Goal: Task Accomplishment & Management: Use online tool/utility

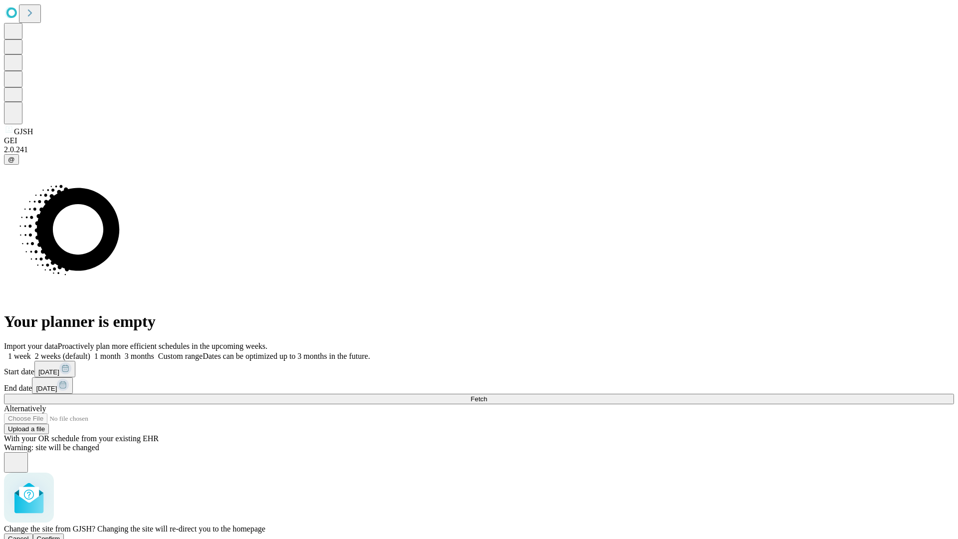
click at [60, 535] on span "Confirm" at bounding box center [48, 538] width 23 height 7
click at [90, 352] on label "2 weeks (default)" at bounding box center [60, 356] width 59 height 8
click at [487, 395] on span "Fetch" at bounding box center [479, 398] width 16 height 7
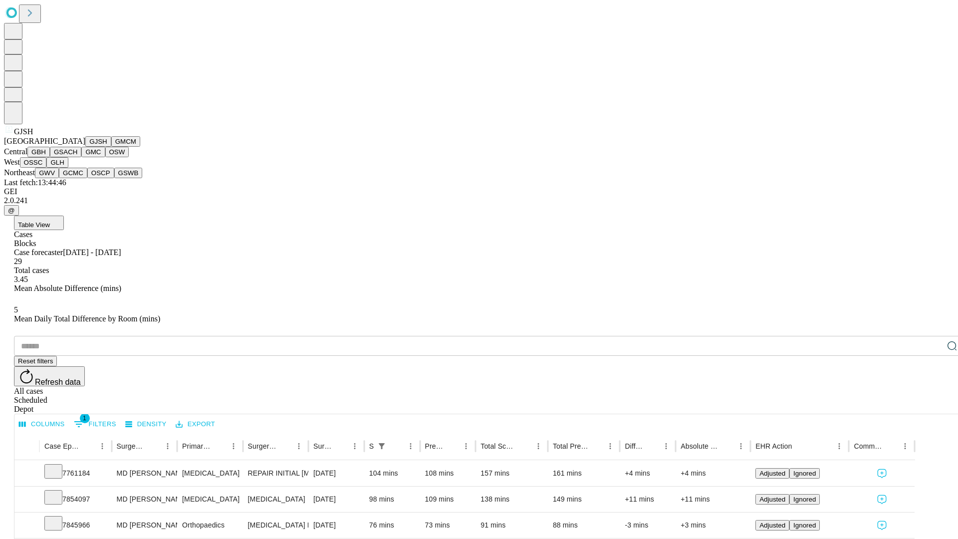
click at [111, 147] on button "GMCM" at bounding box center [125, 141] width 29 height 10
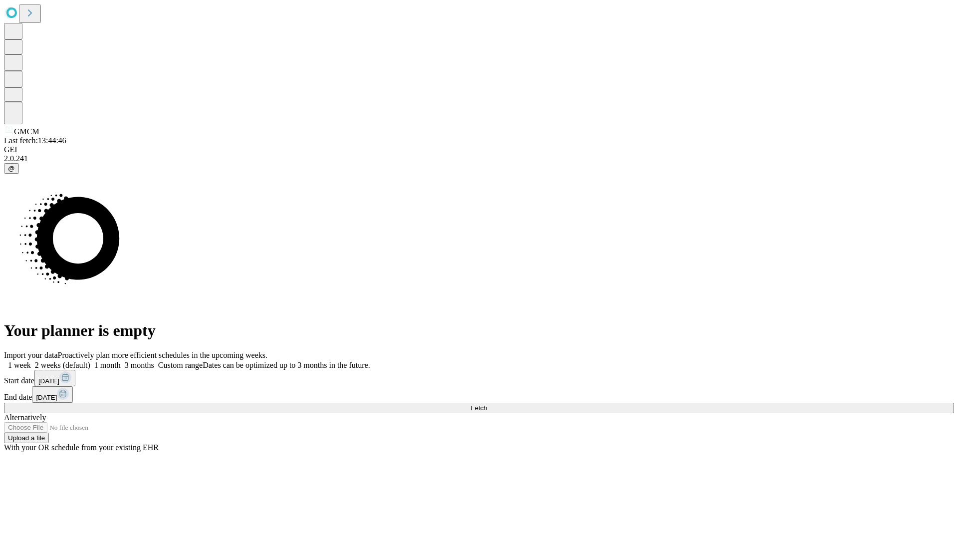
click at [90, 361] on label "2 weeks (default)" at bounding box center [60, 365] width 59 height 8
click at [487, 404] on span "Fetch" at bounding box center [479, 407] width 16 height 7
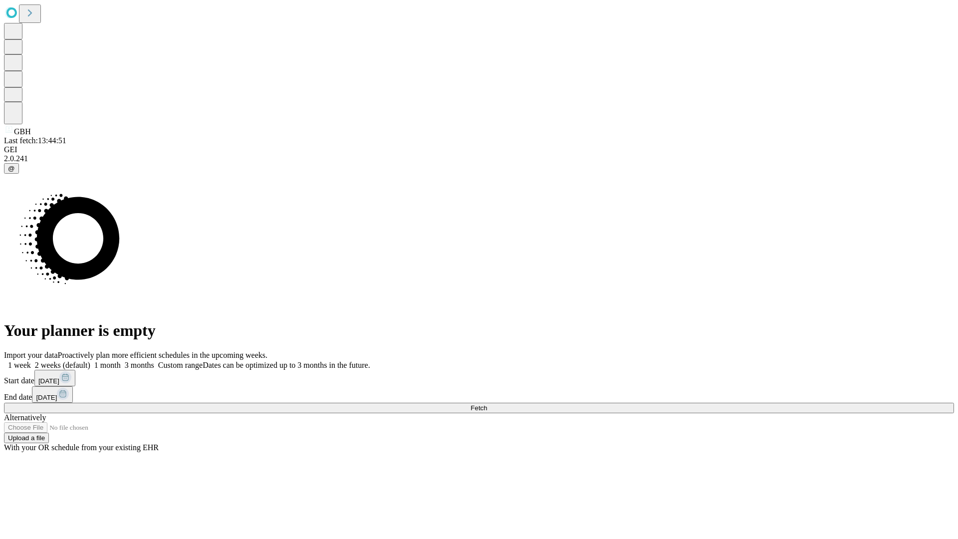
click at [90, 361] on label "2 weeks (default)" at bounding box center [60, 365] width 59 height 8
click at [487, 404] on span "Fetch" at bounding box center [479, 407] width 16 height 7
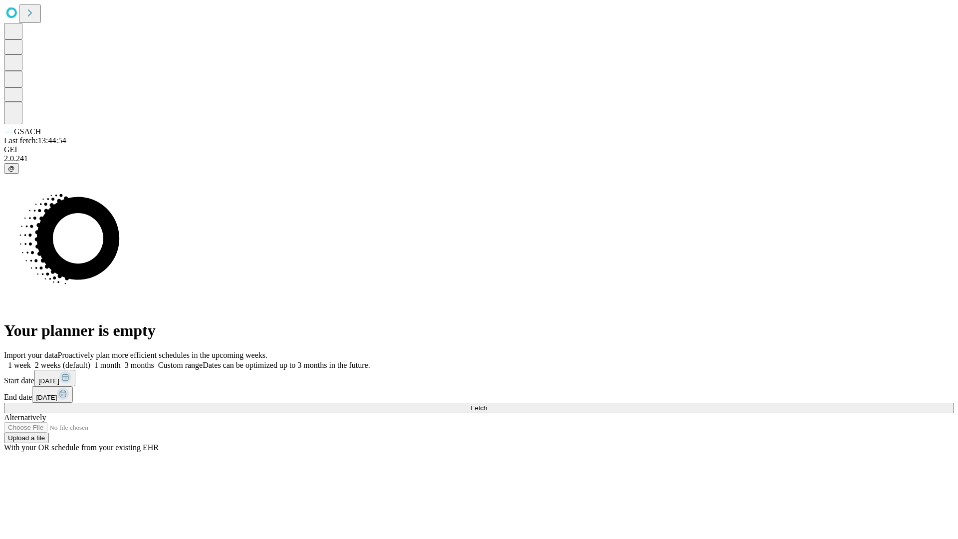
click at [90, 361] on label "2 weeks (default)" at bounding box center [60, 365] width 59 height 8
click at [487, 404] on span "Fetch" at bounding box center [479, 407] width 16 height 7
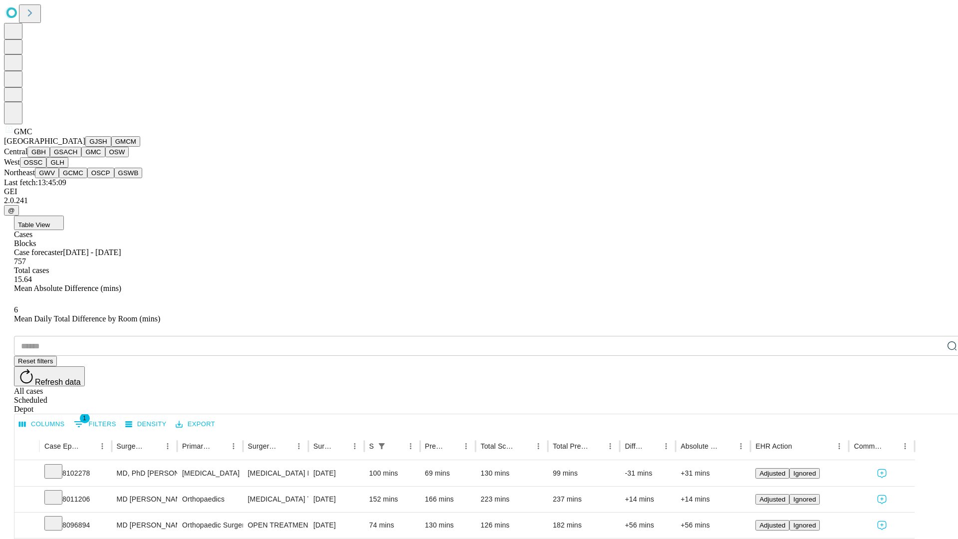
click at [105, 157] on button "OSW" at bounding box center [117, 152] width 24 height 10
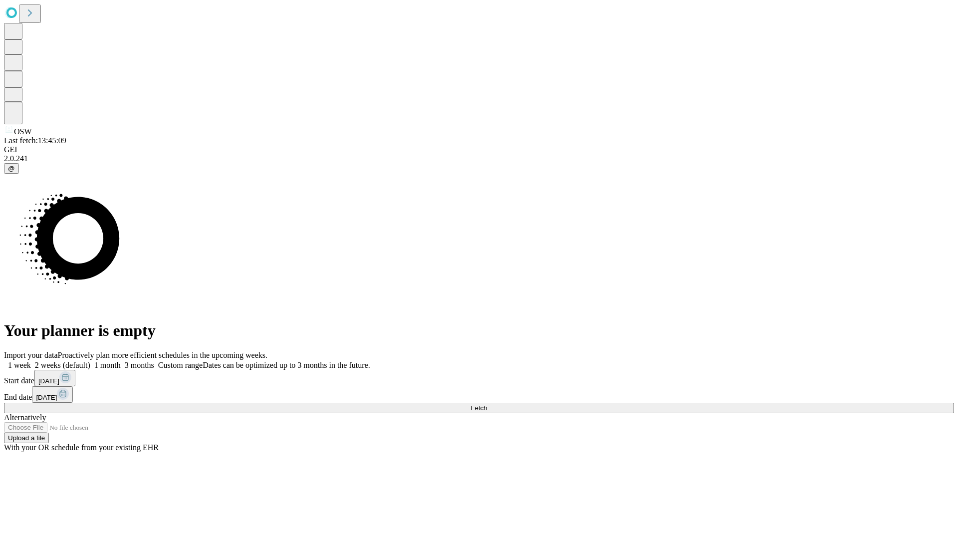
click at [90, 361] on label "2 weeks (default)" at bounding box center [60, 365] width 59 height 8
click at [487, 404] on span "Fetch" at bounding box center [479, 407] width 16 height 7
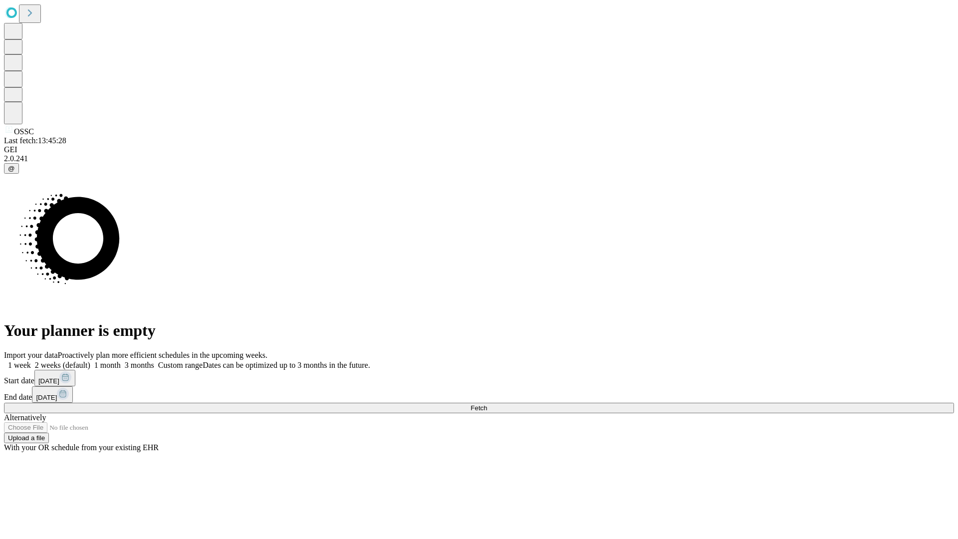
click at [487, 404] on span "Fetch" at bounding box center [479, 407] width 16 height 7
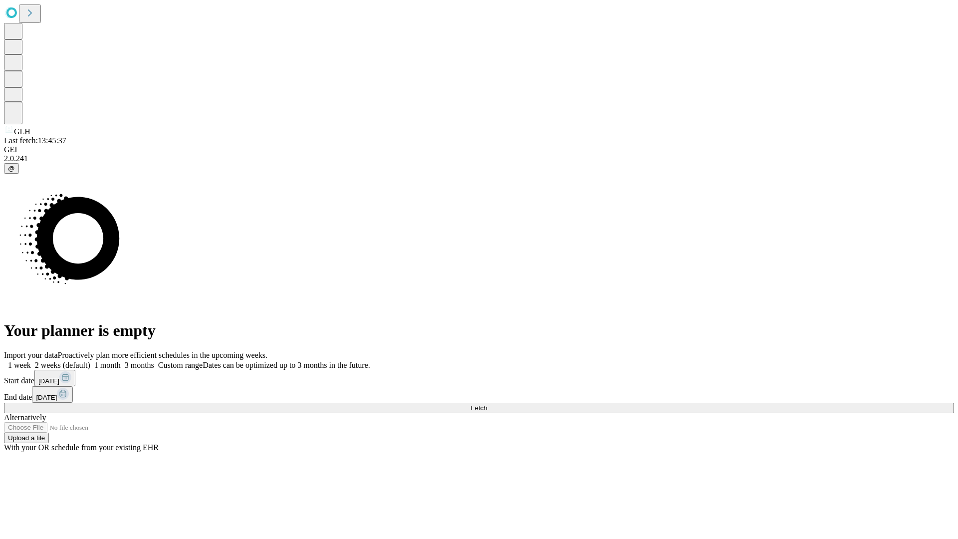
click at [487, 404] on span "Fetch" at bounding box center [479, 407] width 16 height 7
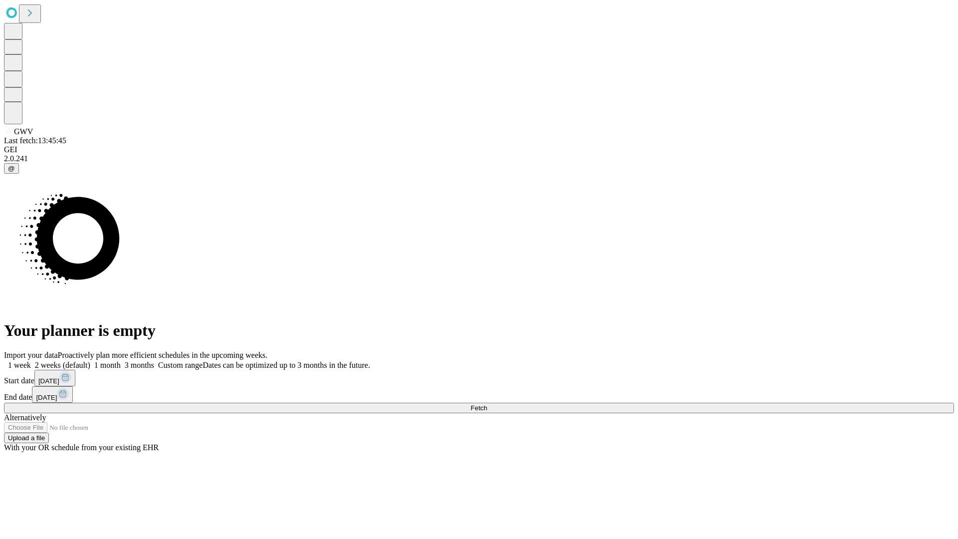
click at [90, 361] on label "2 weeks (default)" at bounding box center [60, 365] width 59 height 8
click at [487, 404] on span "Fetch" at bounding box center [479, 407] width 16 height 7
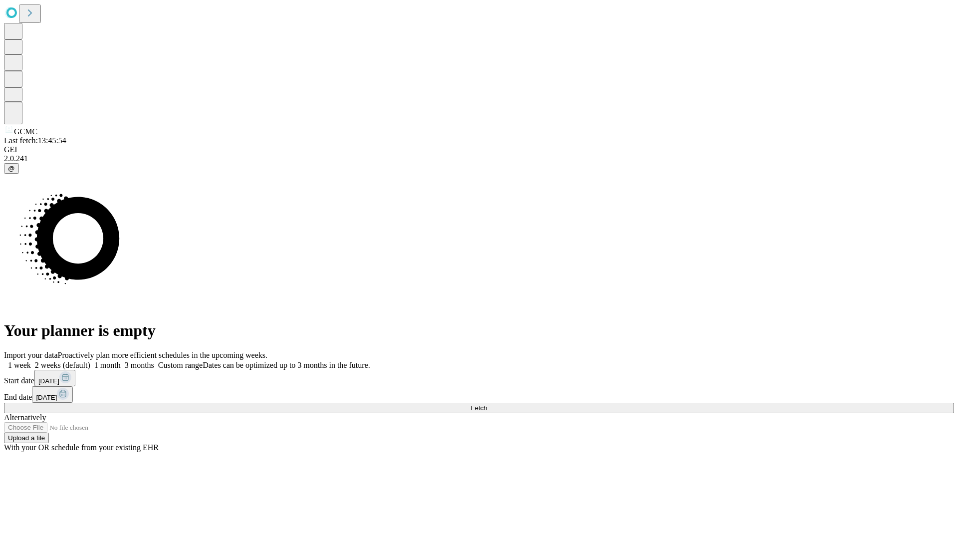
click at [487, 404] on span "Fetch" at bounding box center [479, 407] width 16 height 7
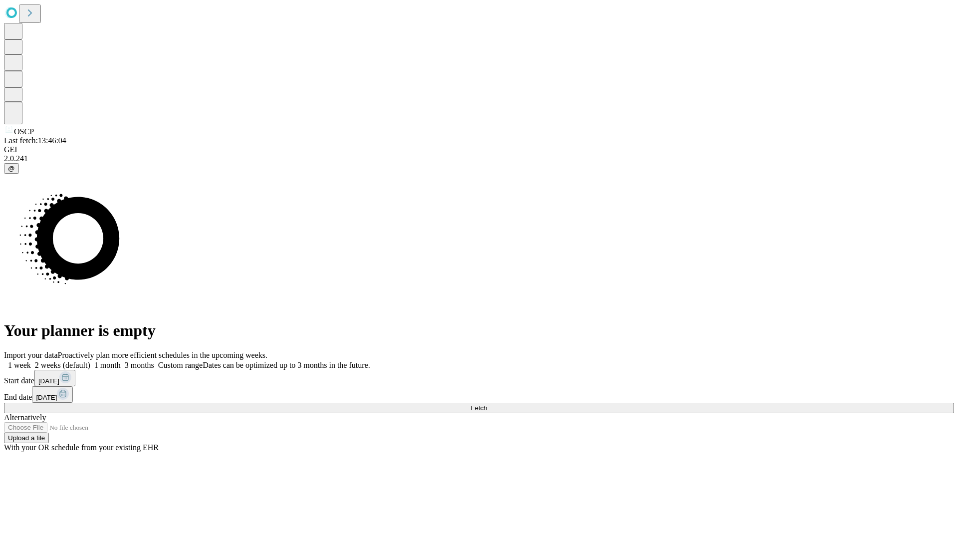
click at [90, 361] on label "2 weeks (default)" at bounding box center [60, 365] width 59 height 8
click at [487, 404] on span "Fetch" at bounding box center [479, 407] width 16 height 7
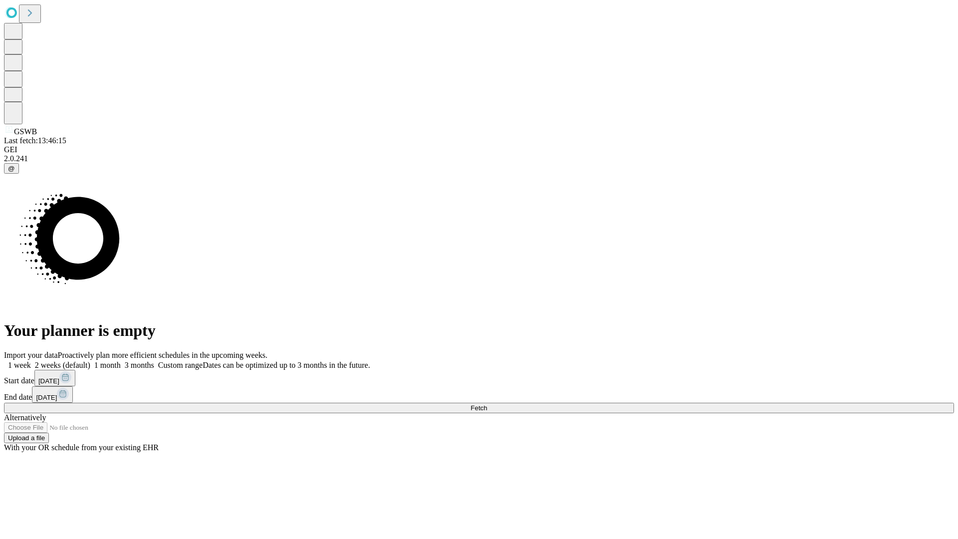
click at [90, 361] on label "2 weeks (default)" at bounding box center [60, 365] width 59 height 8
click at [487, 404] on span "Fetch" at bounding box center [479, 407] width 16 height 7
